Goal: Navigation & Orientation: Find specific page/section

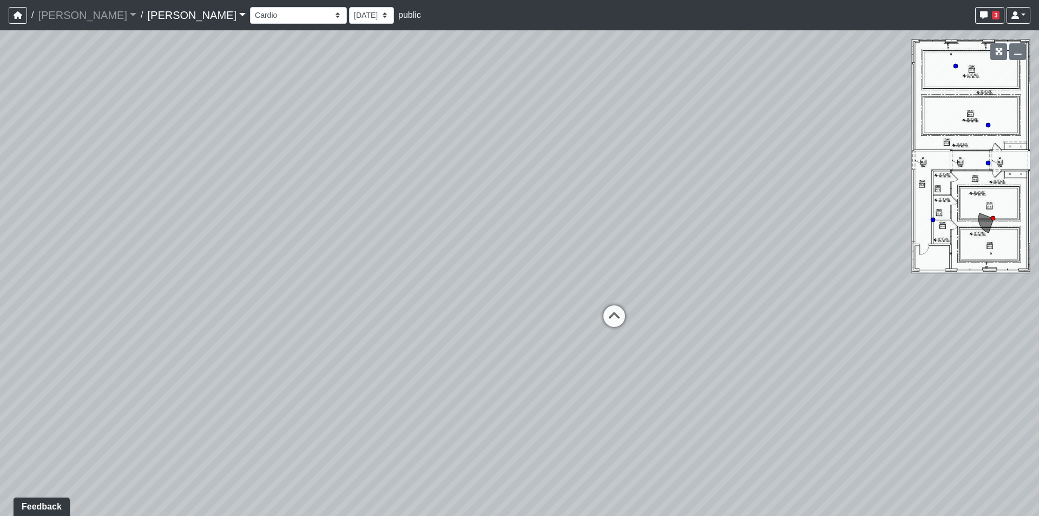
drag, startPoint x: 661, startPoint y: 251, endPoint x: 444, endPoint y: 226, distance: 219.1
click at [444, 226] on div "Loading... Hallway Loading... Sauna Loading... Weight Room Loading... Cardio Lo…" at bounding box center [519, 273] width 1039 height 486
drag, startPoint x: 401, startPoint y: 189, endPoint x: 330, endPoint y: 188, distance: 70.9
click at [330, 188] on div "Loading... Hallway Loading... Sauna Loading... Weight Room Loading... Cardio Lo…" at bounding box center [519, 273] width 1039 height 486
drag, startPoint x: 681, startPoint y: 256, endPoint x: 789, endPoint y: 199, distance: 121.6
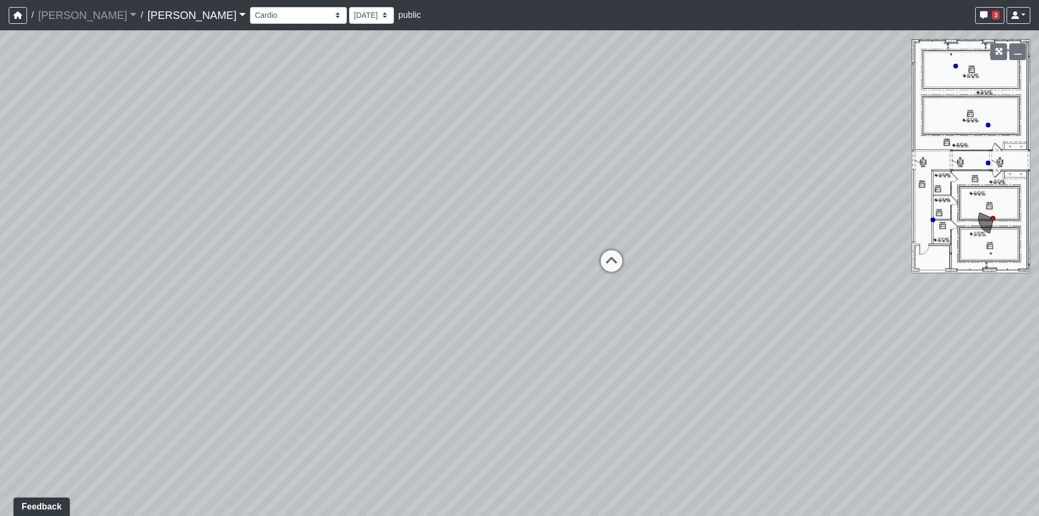
click at [787, 198] on div "Loading... Hallway Loading... Sauna Loading... Weight Room Loading... Cardio Lo…" at bounding box center [519, 273] width 1039 height 486
drag, startPoint x: 442, startPoint y: 232, endPoint x: 690, endPoint y: 233, distance: 247.9
click at [690, 233] on div "Loading... Hallway Loading... Sauna Loading... Weight Room Loading... Cardio Lo…" at bounding box center [519, 273] width 1039 height 486
drag, startPoint x: 587, startPoint y: 366, endPoint x: 173, endPoint y: 191, distance: 449.2
click at [173, 191] on div "Loading... Hallway Loading... Sauna Loading... Weight Room Loading... Cardio Lo…" at bounding box center [519, 273] width 1039 height 486
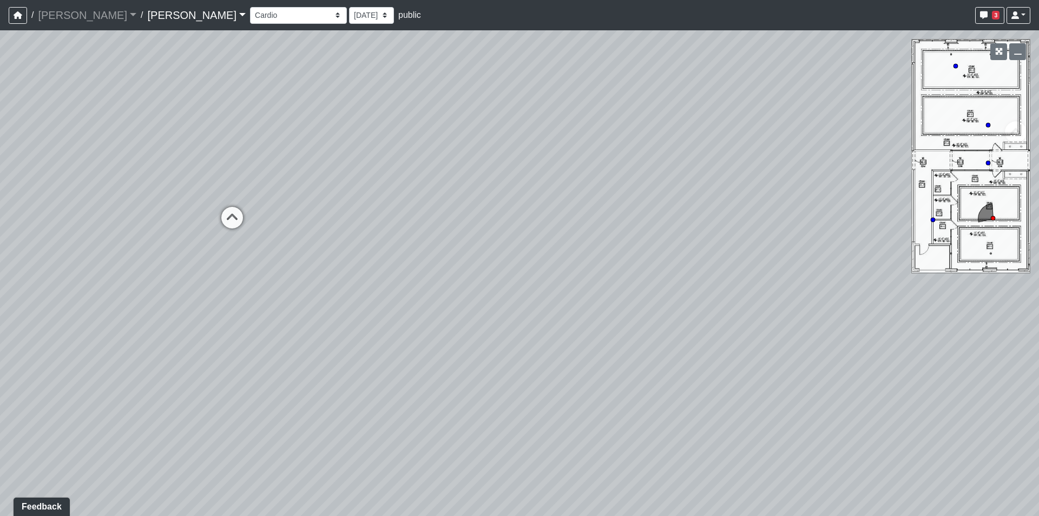
drag, startPoint x: 427, startPoint y: 307, endPoint x: 77, endPoint y: 398, distance: 361.2
click at [97, 379] on div "Loading... Hallway Loading... Sauna Loading... Weight Room Loading... Cardio Lo…" at bounding box center [519, 273] width 1039 height 486
click at [51, 421] on div "Loading... Hallway Loading... Sauna Loading... Weight Room Loading... Cardio Lo…" at bounding box center [519, 273] width 1039 height 486
drag, startPoint x: 812, startPoint y: 340, endPoint x: 798, endPoint y: 257, distance: 84.5
click at [813, 333] on div "Loading... Hallway Loading... Sauna Loading... Weight Room Loading... Cardio Lo…" at bounding box center [519, 273] width 1039 height 486
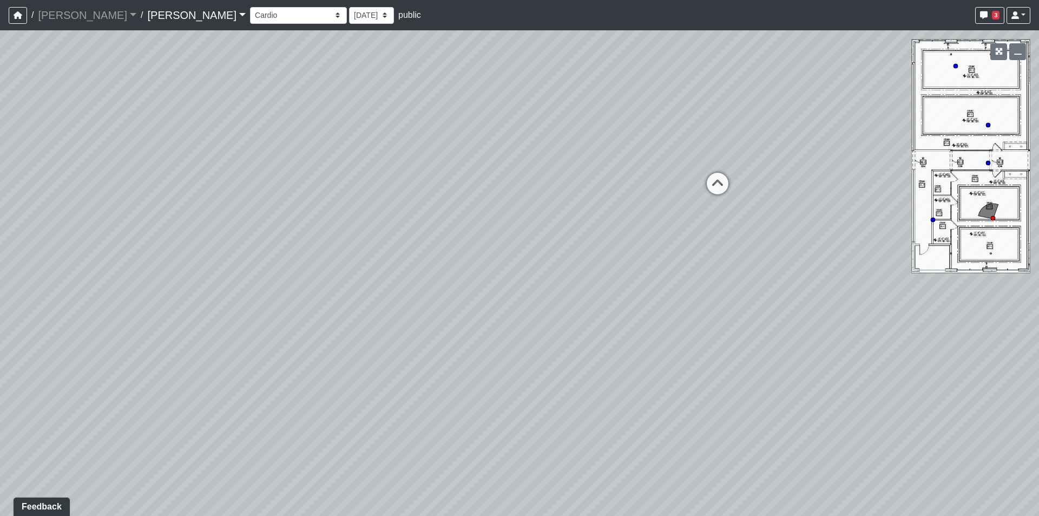
drag, startPoint x: 838, startPoint y: 351, endPoint x: 797, endPoint y: 407, distance: 68.5
click at [797, 407] on div "Loading... Hallway Loading... Sauna Loading... Weight Room Loading... Cardio Lo…" at bounding box center [519, 273] width 1039 height 486
click at [932, 220] on circle at bounding box center [933, 220] width 4 height 4
drag, startPoint x: 373, startPoint y: 277, endPoint x: 927, endPoint y: 204, distance: 558.5
click at [911, 204] on div "Loading... Hallway Loading... Sauna Loading... Weight Room Loading... Cardio Lo…" at bounding box center [519, 273] width 1039 height 486
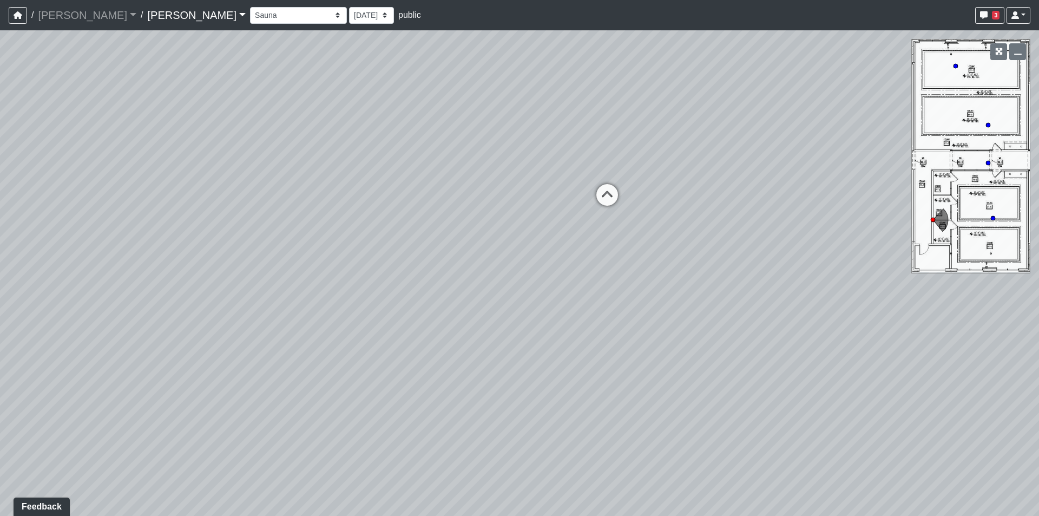
click at [927, 204] on div "Loading... Hallway Loading... Sauna Loading... Weight Room Loading... Cardio Lo…" at bounding box center [519, 273] width 1039 height 486
drag, startPoint x: 387, startPoint y: 279, endPoint x: 950, endPoint y: 214, distance: 567.2
click at [950, 214] on div "Loading... Hallway Loading... Sauna Loading... Weight Room Loading... Cardio Lo…" at bounding box center [519, 273] width 1039 height 486
drag, startPoint x: 769, startPoint y: 205, endPoint x: 676, endPoint y: 211, distance: 93.8
click at [702, 211] on div "Loading... Hallway Loading... Sauna Loading... Weight Room Loading... Cardio Lo…" at bounding box center [519, 273] width 1039 height 486
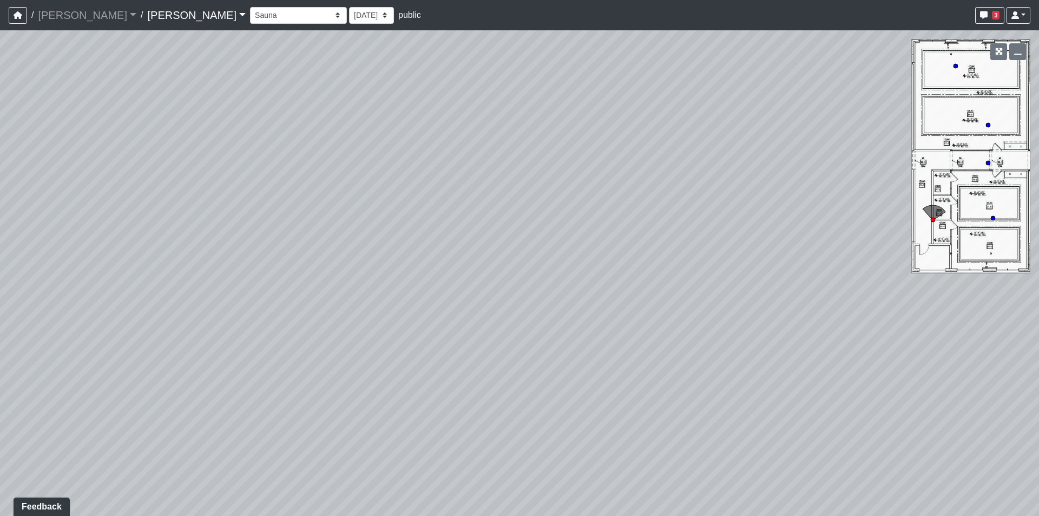
drag, startPoint x: 584, startPoint y: 205, endPoint x: 660, endPoint y: 425, distance: 233.1
click at [660, 425] on div "Loading... Hallway Loading... Sauna Loading... Weight Room Loading... Cardio Lo…" at bounding box center [519, 273] width 1039 height 486
click at [204, 372] on div "Loading... Hallway Loading... Sauna Loading... Weight Room Loading... Cardio Lo…" at bounding box center [519, 273] width 1039 height 486
drag, startPoint x: 771, startPoint y: 370, endPoint x: 173, endPoint y: 377, distance: 597.6
click at [177, 377] on div "Loading... Hallway Loading... Sauna Loading... Weight Room Loading... Cardio Lo…" at bounding box center [519, 273] width 1039 height 486
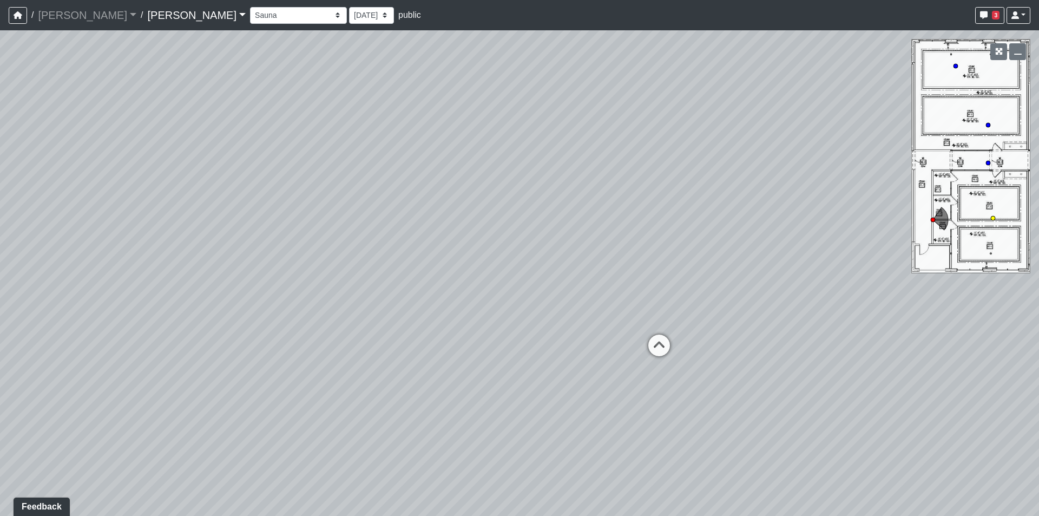
click at [993, 217] on circle at bounding box center [993, 218] width 4 height 4
click at [828, 148] on div "Loading... Hallway Loading... Sauna Loading... Weight Room Loading... Cardio Lo…" at bounding box center [519, 273] width 1039 height 486
drag, startPoint x: 872, startPoint y: 175, endPoint x: 939, endPoint y: 182, distance: 67.5
click at [939, 182] on div "Loading... Hallway Loading... Sauna Loading... Weight Room Loading... Cardio Lo…" at bounding box center [519, 273] width 1039 height 486
click at [940, 179] on div "Loading... Hallway Loading... Sauna Loading... Weight Room Loading... Cardio Lo…" at bounding box center [519, 273] width 1039 height 486
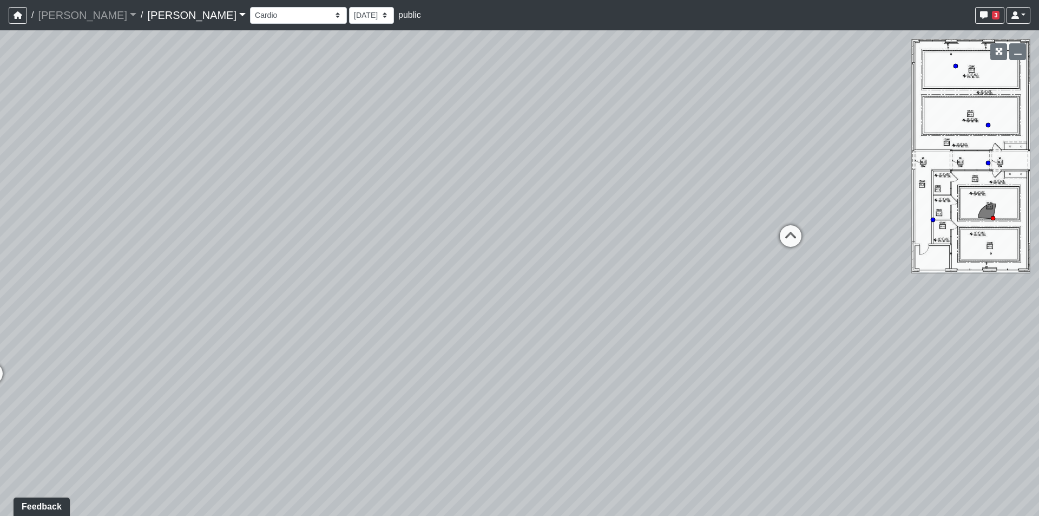
drag, startPoint x: 716, startPoint y: 333, endPoint x: 174, endPoint y: 274, distance: 545.5
click at [195, 277] on div "Loading... Hallway Loading... Sauna Loading... Weight Room Loading... Cardio Lo…" at bounding box center [519, 273] width 1039 height 486
click at [730, 236] on icon at bounding box center [735, 239] width 32 height 32
click at [900, 301] on icon at bounding box center [904, 309] width 32 height 32
select select "fJc5aKiMUiMaQk47ZdTTUU"
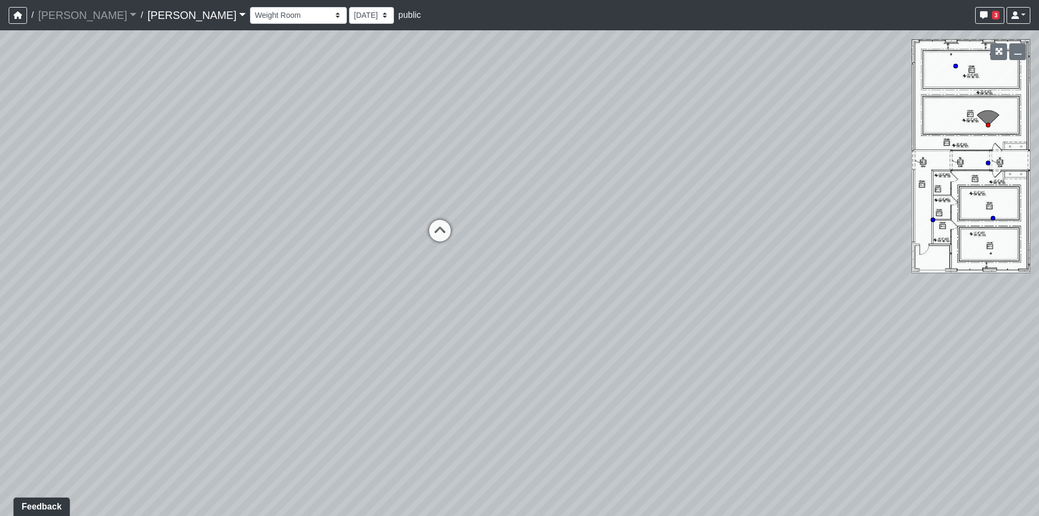
drag, startPoint x: 441, startPoint y: 275, endPoint x: 87, endPoint y: 189, distance: 364.2
click at [97, 190] on div "Loading... Hallway Loading... Sauna Loading... Weight Room Loading... Cardio Lo…" at bounding box center [519, 273] width 1039 height 486
drag, startPoint x: 710, startPoint y: 67, endPoint x: 3, endPoint y: 67, distance: 706.9
click at [0, 69] on div "Loading... Hallway Loading... Sauna Loading... Weight Room Loading... Cardio Lo…" at bounding box center [519, 273] width 1039 height 486
drag, startPoint x: 675, startPoint y: 99, endPoint x: 800, endPoint y: 91, distance: 125.2
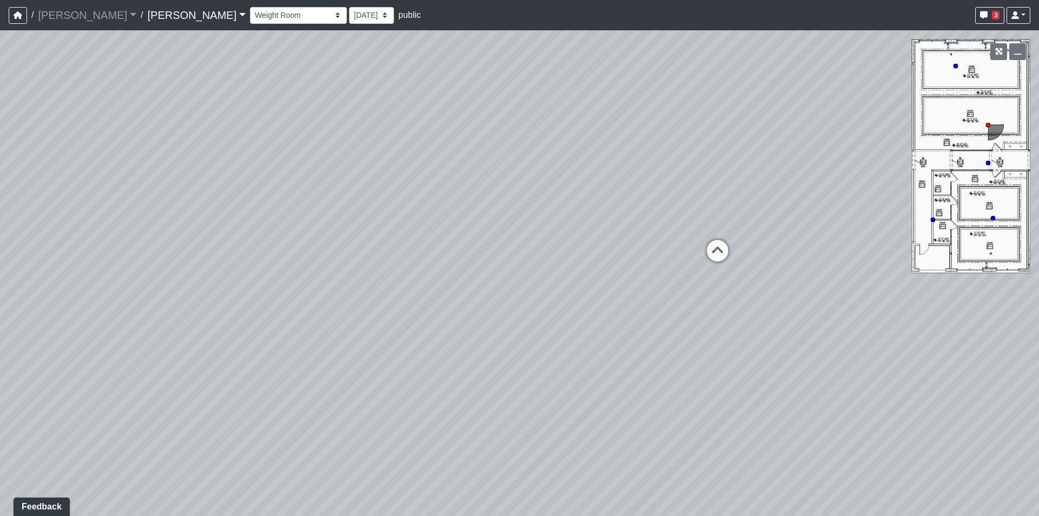
click at [750, 93] on div "Loading... Hallway Loading... Sauna Loading... Weight Room Loading... Cardio Lo…" at bounding box center [519, 273] width 1039 height 486
drag, startPoint x: 347, startPoint y: 114, endPoint x: 791, endPoint y: 246, distance: 463.6
click at [791, 246] on div "Loading... Hallway Loading... Sauna Loading... Weight Room Loading... Cardio Lo…" at bounding box center [519, 273] width 1039 height 486
drag, startPoint x: 232, startPoint y: 182, endPoint x: 844, endPoint y: 213, distance: 613.5
click at [824, 207] on div "Loading... Hallway Loading... Sauna Loading... Weight Room Loading... Cardio Lo…" at bounding box center [519, 273] width 1039 height 486
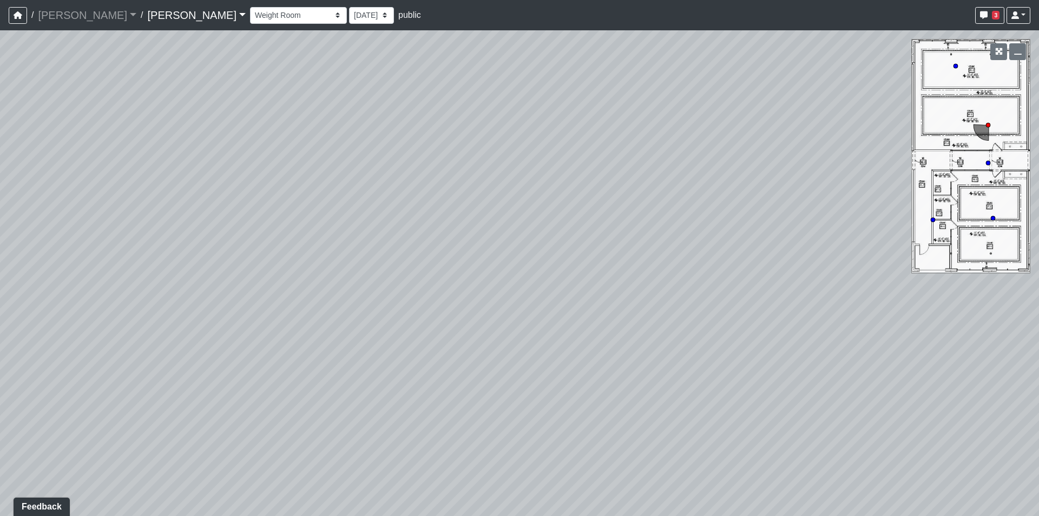
drag, startPoint x: 717, startPoint y: 169, endPoint x: 491, endPoint y: 77, distance: 243.8
click at [491, 77] on div "Loading... Hallway Loading... Sauna Loading... Weight Room Loading... Cardio Lo…" at bounding box center [519, 273] width 1039 height 486
drag, startPoint x: 643, startPoint y: 181, endPoint x: 326, endPoint y: 182, distance: 316.7
click at [326, 182] on div "Loading... Hallway Loading... Sauna Loading... Weight Room Loading... Cardio Lo…" at bounding box center [519, 273] width 1039 height 486
drag, startPoint x: 484, startPoint y: 234, endPoint x: 577, endPoint y: 257, distance: 95.7
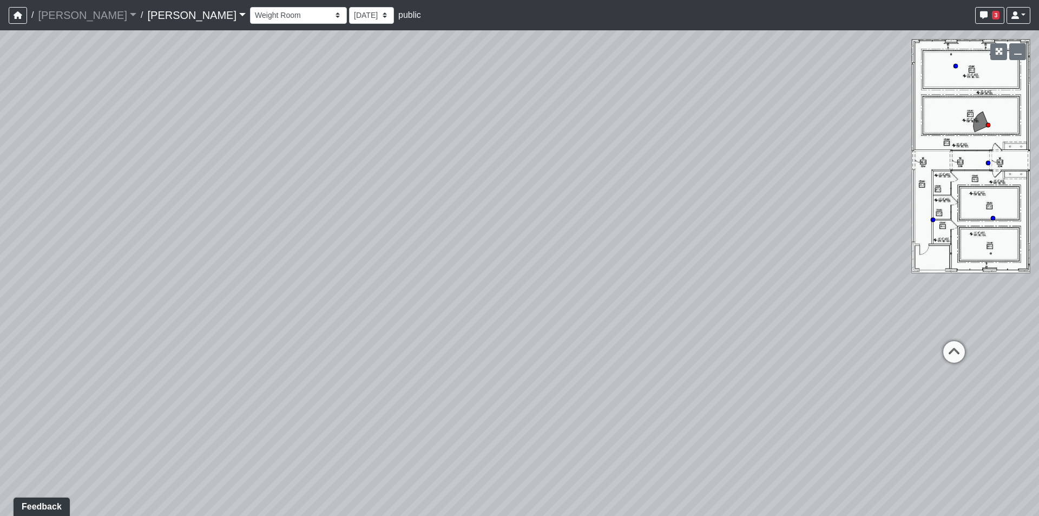
click at [577, 257] on div "Loading... Hallway Loading... Sauna Loading... Weight Room Loading... Cardio Lo…" at bounding box center [519, 273] width 1039 height 486
drag, startPoint x: 316, startPoint y: 124, endPoint x: 569, endPoint y: 109, distance: 253.2
click at [569, 109] on div "Loading... Hallway Loading... Sauna Loading... Weight Room Loading... Cardio Lo…" at bounding box center [519, 273] width 1039 height 486
drag, startPoint x: 768, startPoint y: 239, endPoint x: 248, endPoint y: 239, distance: 520.2
click at [252, 239] on div "Loading... Hallway Loading... Sauna Loading... Weight Room Loading... Cardio Lo…" at bounding box center [519, 273] width 1039 height 486
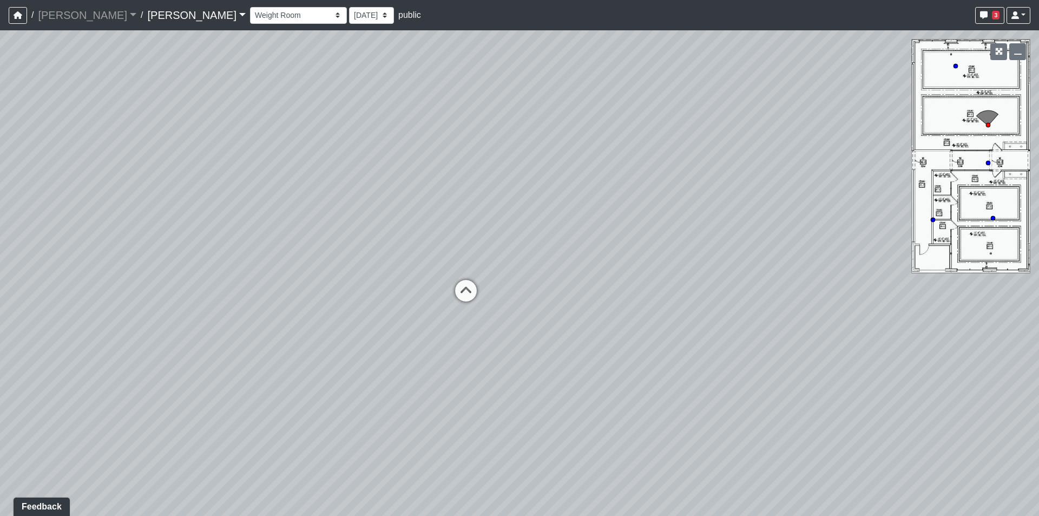
drag, startPoint x: 656, startPoint y: 151, endPoint x: 393, endPoint y: 146, distance: 263.1
click at [393, 146] on div "Loading... Hallway Loading... Sauna Loading... Weight Room Loading... Cardio Lo…" at bounding box center [519, 273] width 1039 height 486
drag, startPoint x: 674, startPoint y: 320, endPoint x: 57, endPoint y: 314, distance: 617.6
click at [0, 332] on div "Loading... Hallway Loading... Sauna Loading... Weight Room Loading... Cardio Lo…" at bounding box center [519, 273] width 1039 height 486
drag, startPoint x: 591, startPoint y: 198, endPoint x: 43, endPoint y: 328, distance: 563.0
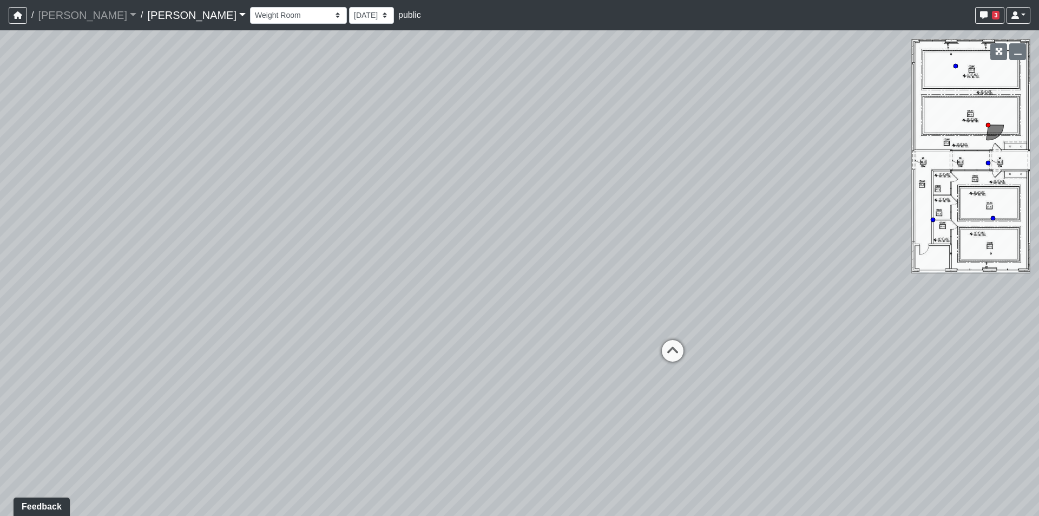
click at [43, 328] on div "Loading... Hallway Loading... Sauna Loading... Weight Room Loading... Cardio Lo…" at bounding box center [519, 273] width 1039 height 486
drag, startPoint x: 476, startPoint y: 201, endPoint x: 114, endPoint y: 174, distance: 362.6
click at [114, 174] on div "Loading... Hallway Loading... Sauna Loading... Weight Room Loading... Cardio Lo…" at bounding box center [519, 273] width 1039 height 486
drag, startPoint x: 645, startPoint y: 261, endPoint x: 307, endPoint y: 65, distance: 390.7
click at [307, 65] on div "Loading... Hallway Loading... Sauna Loading... Weight Room Loading... Cardio Lo…" at bounding box center [519, 273] width 1039 height 486
